Goal: Transaction & Acquisition: Book appointment/travel/reservation

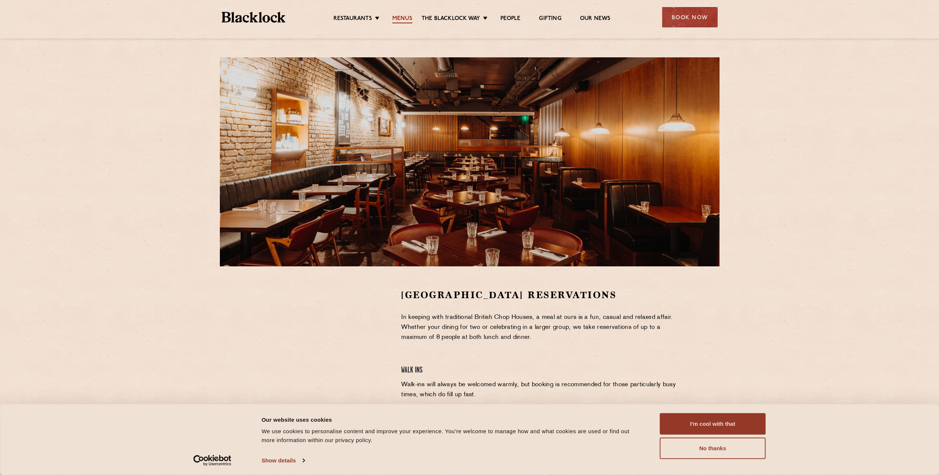
click at [405, 17] on link "Menus" at bounding box center [402, 19] width 20 height 8
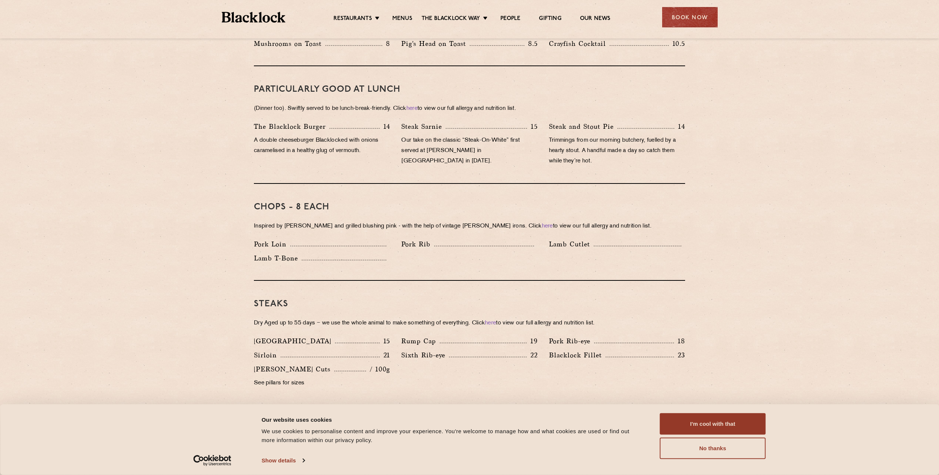
scroll to position [444, 0]
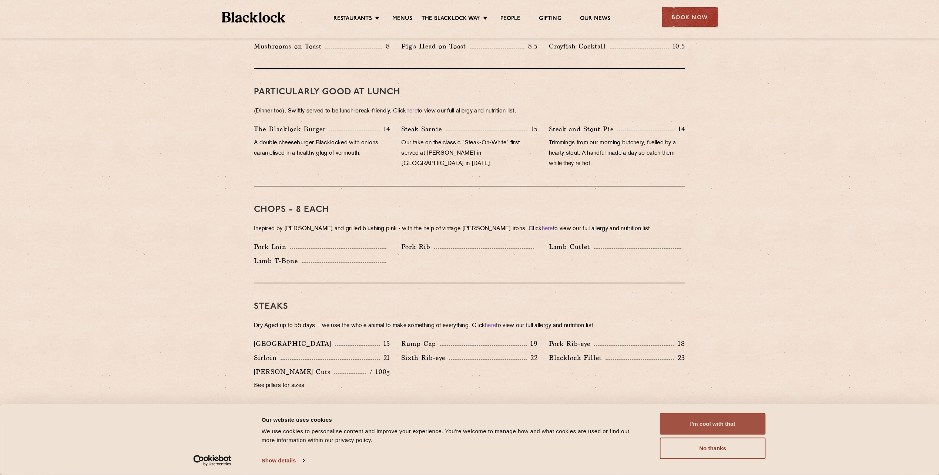
click at [691, 427] on button "I'm cool with that" at bounding box center [713, 423] width 106 height 21
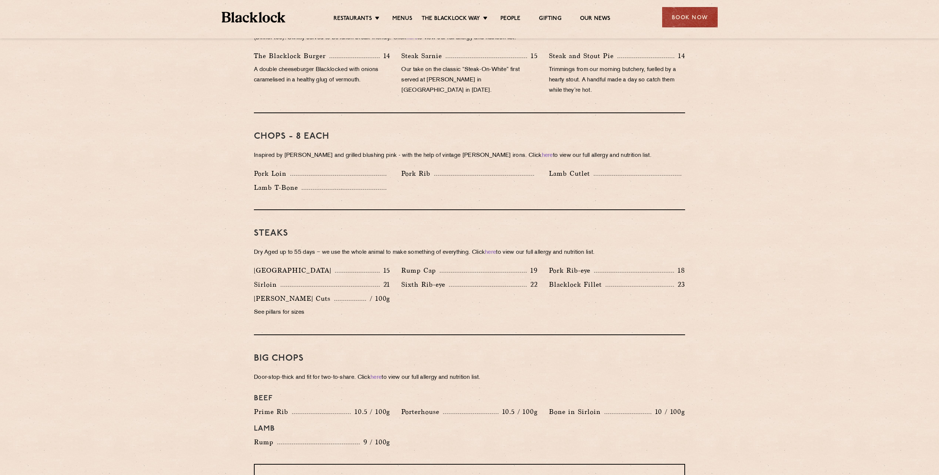
scroll to position [518, 0]
click at [679, 9] on div "Book Now" at bounding box center [689, 17] width 55 height 20
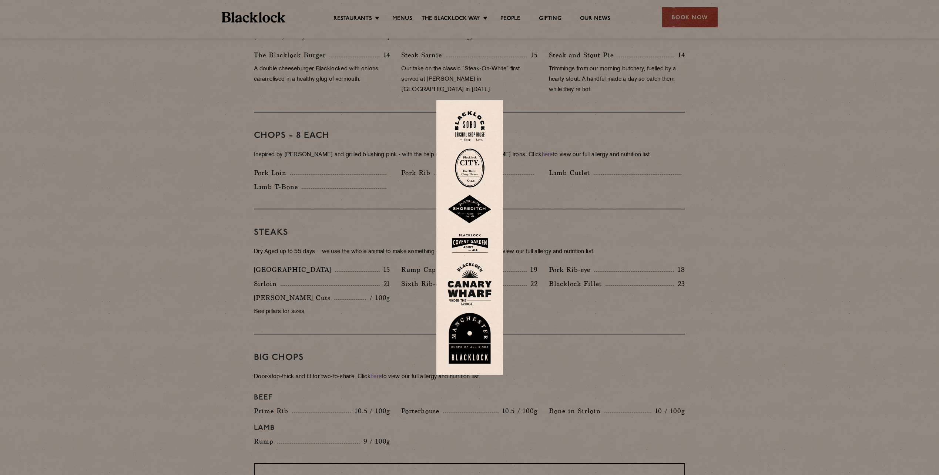
click at [477, 238] on img at bounding box center [469, 243] width 44 height 24
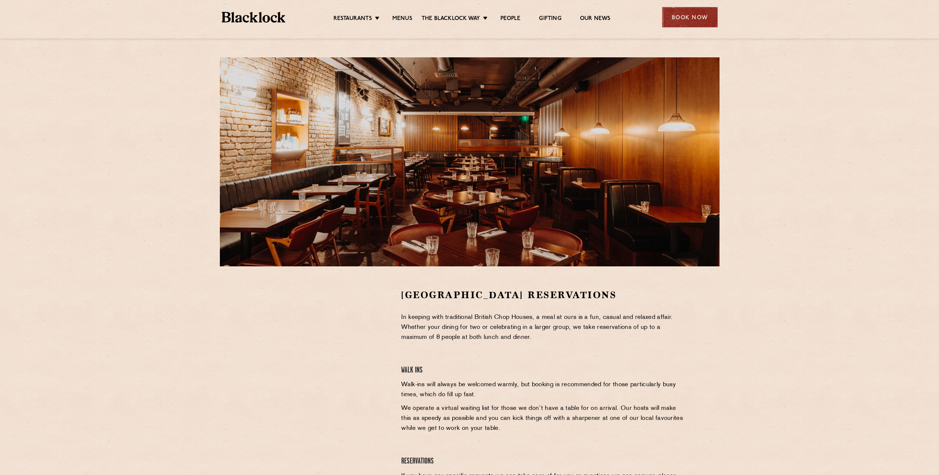
click at [697, 16] on div "Book Now" at bounding box center [689, 17] width 55 height 20
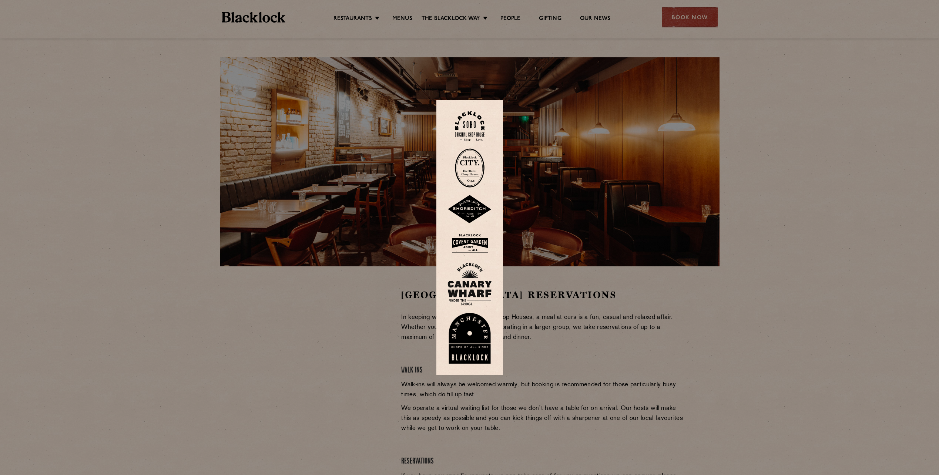
click at [472, 126] on img at bounding box center [470, 126] width 30 height 30
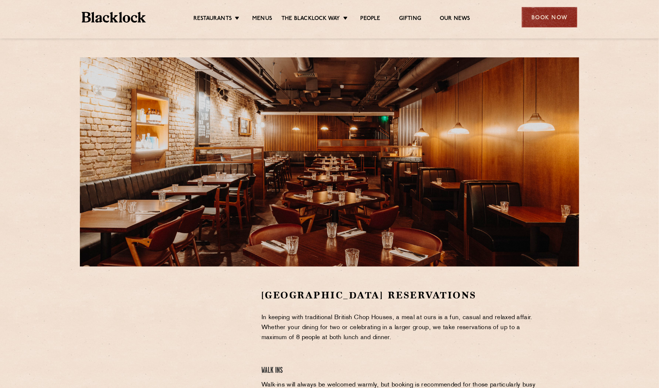
click at [536, 16] on div "Book Now" at bounding box center [549, 17] width 55 height 20
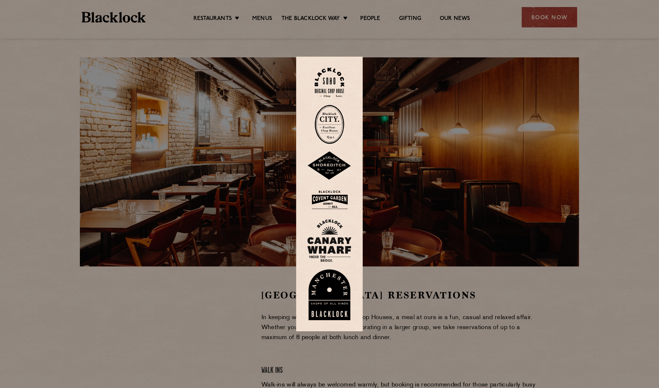
click at [324, 200] on img at bounding box center [329, 200] width 44 height 24
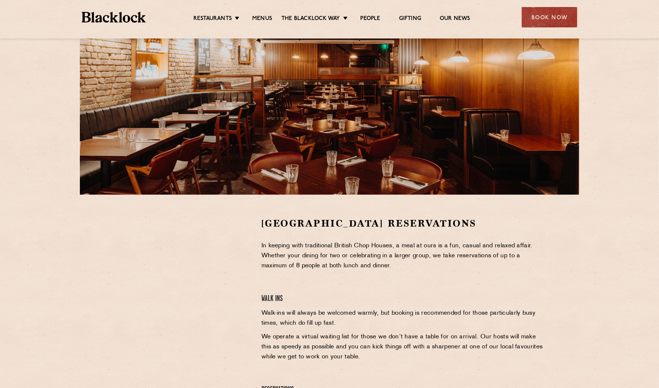
scroll to position [75, 0]
